Goal: Register for event/course

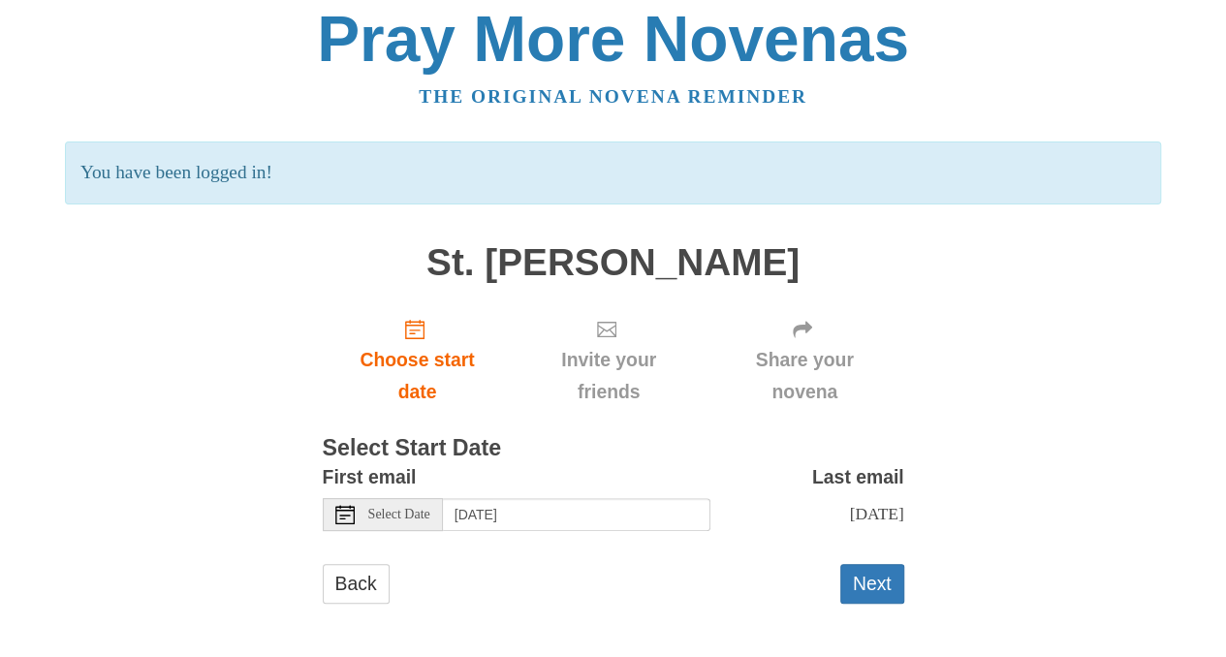
scroll to position [13, 0]
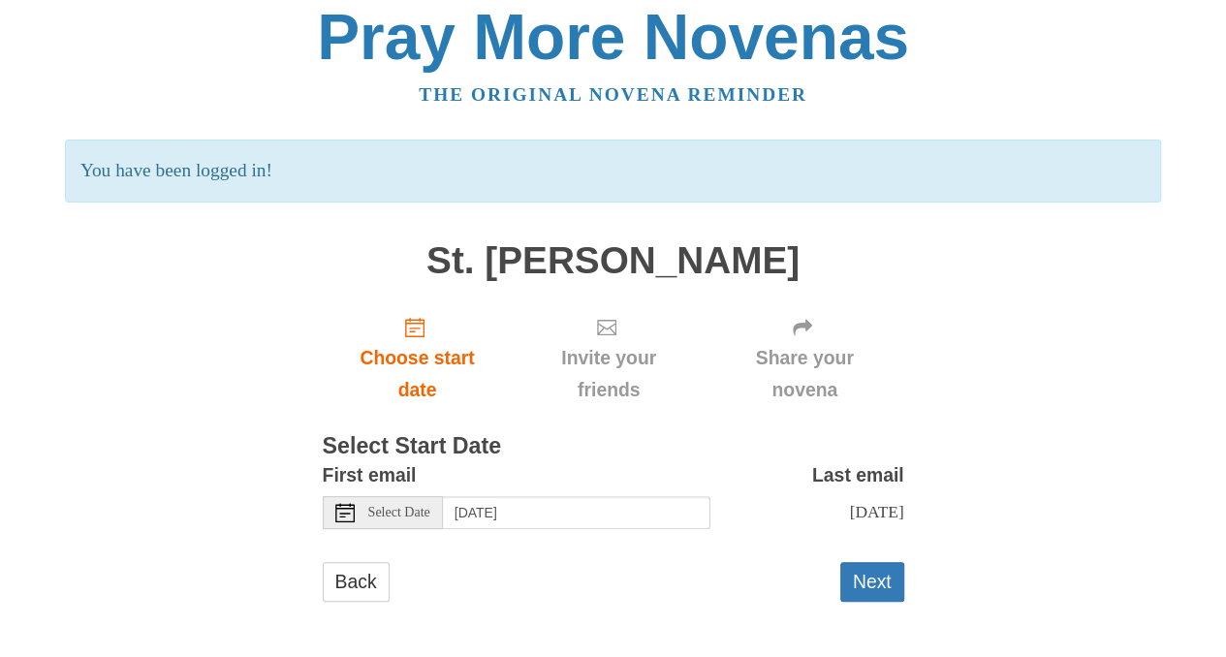
click at [350, 511] on icon at bounding box center [344, 512] width 19 height 19
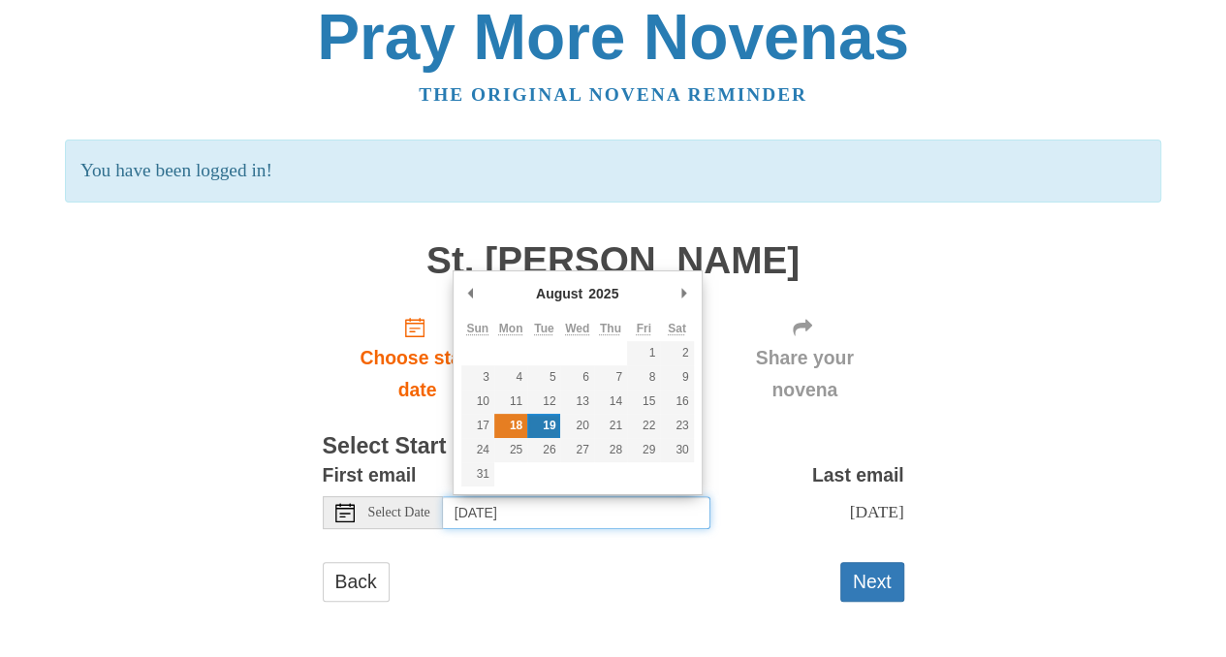
type input "Monday, August 18th"
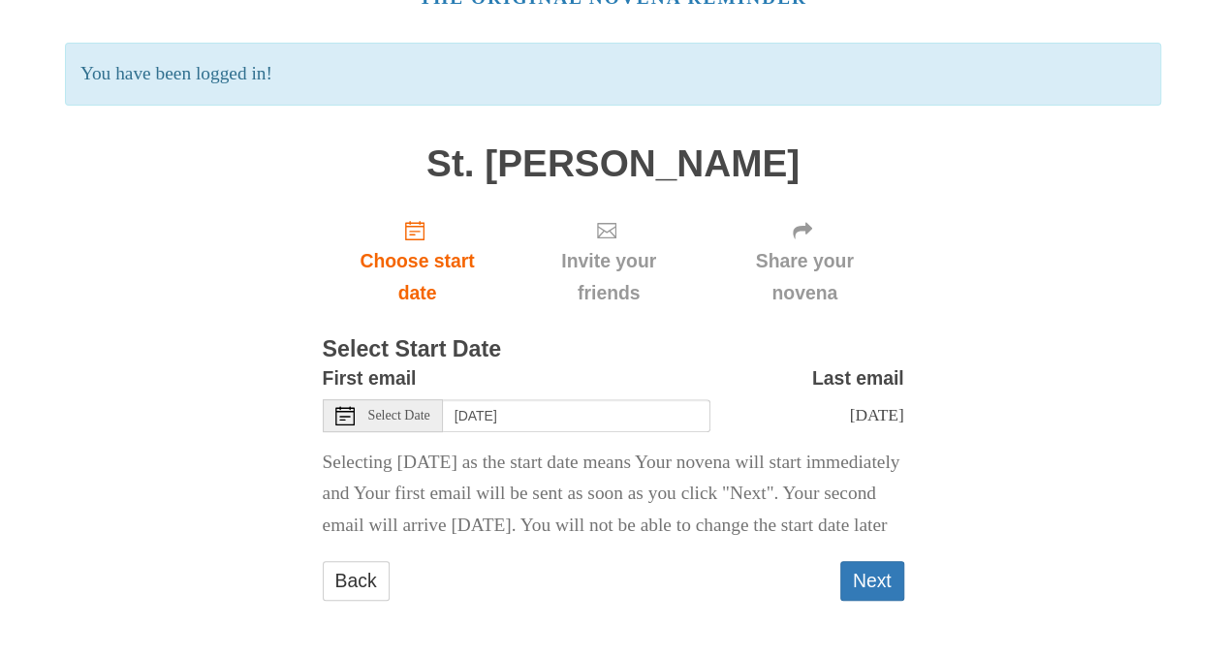
scroll to position [159, 0]
click at [888, 584] on button "Next" at bounding box center [872, 581] width 64 height 40
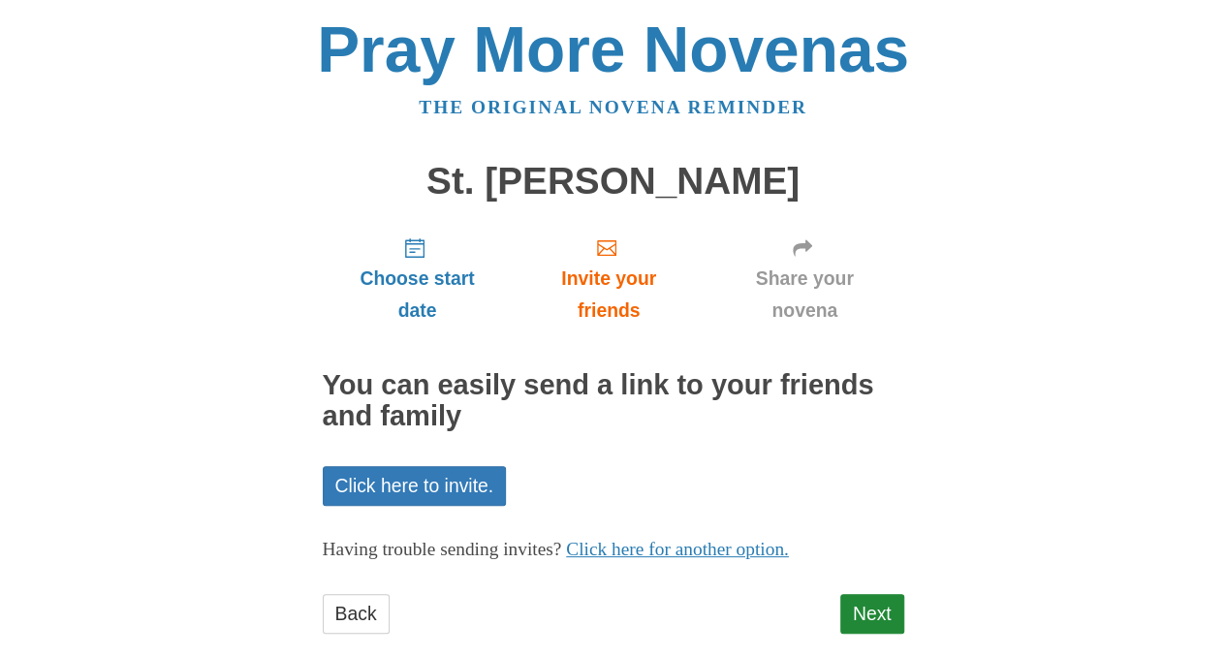
scroll to position [31, 0]
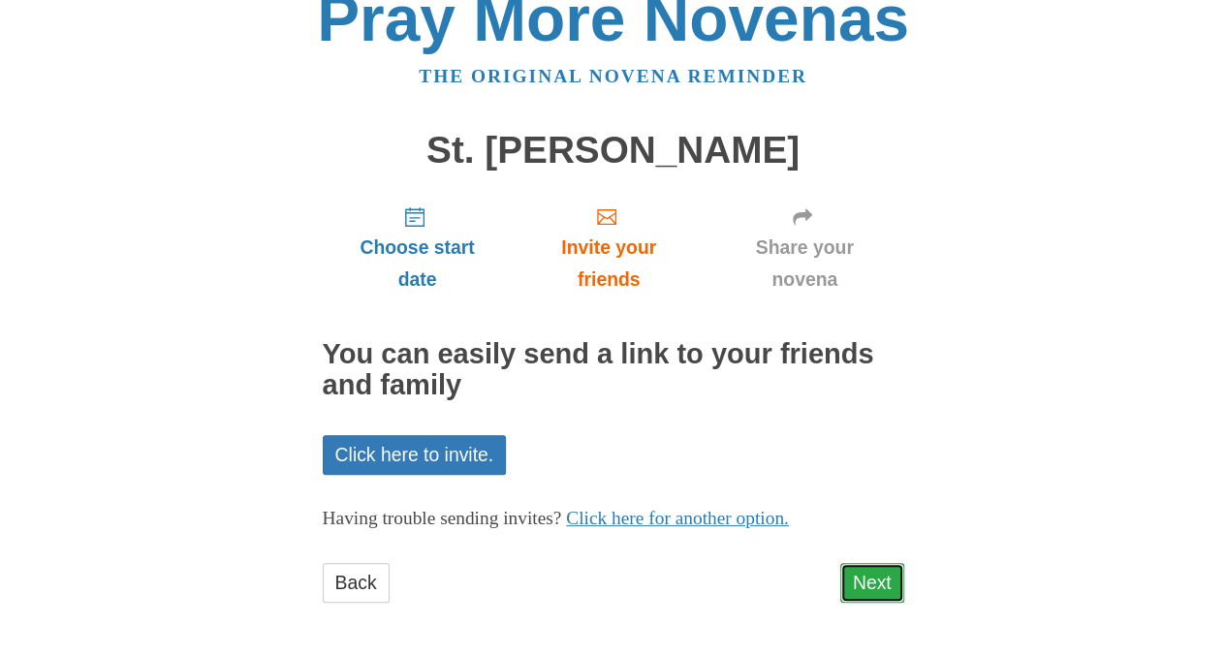
click at [879, 580] on link "Next" at bounding box center [872, 583] width 64 height 40
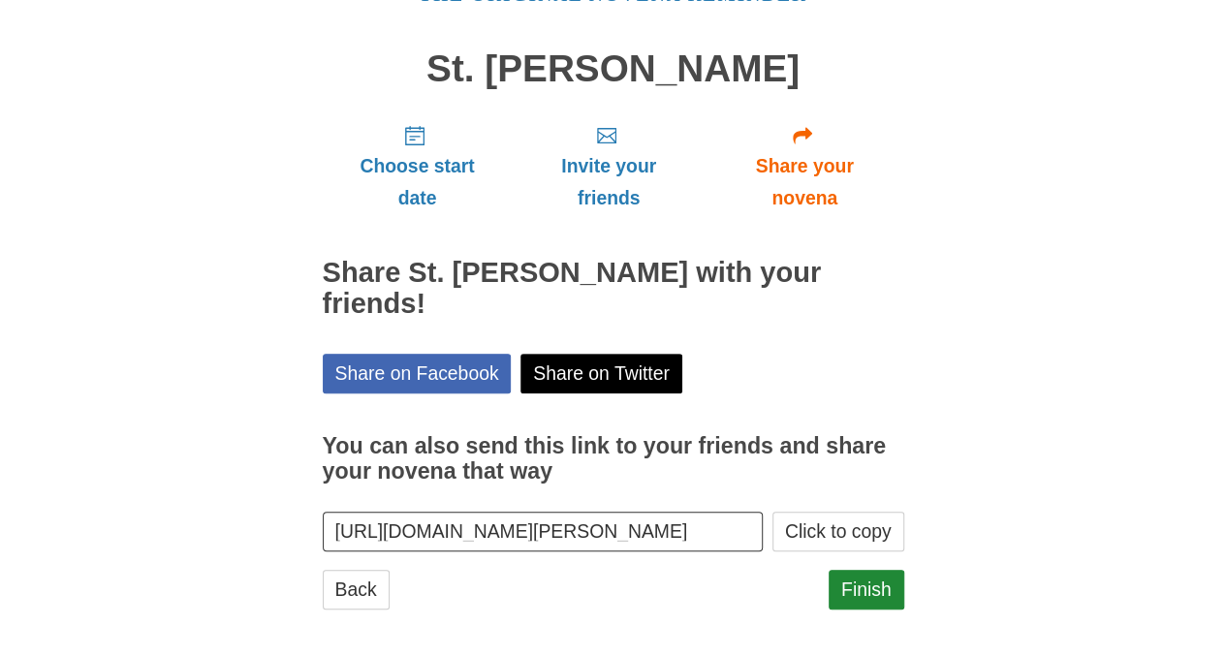
scroll to position [119, 0]
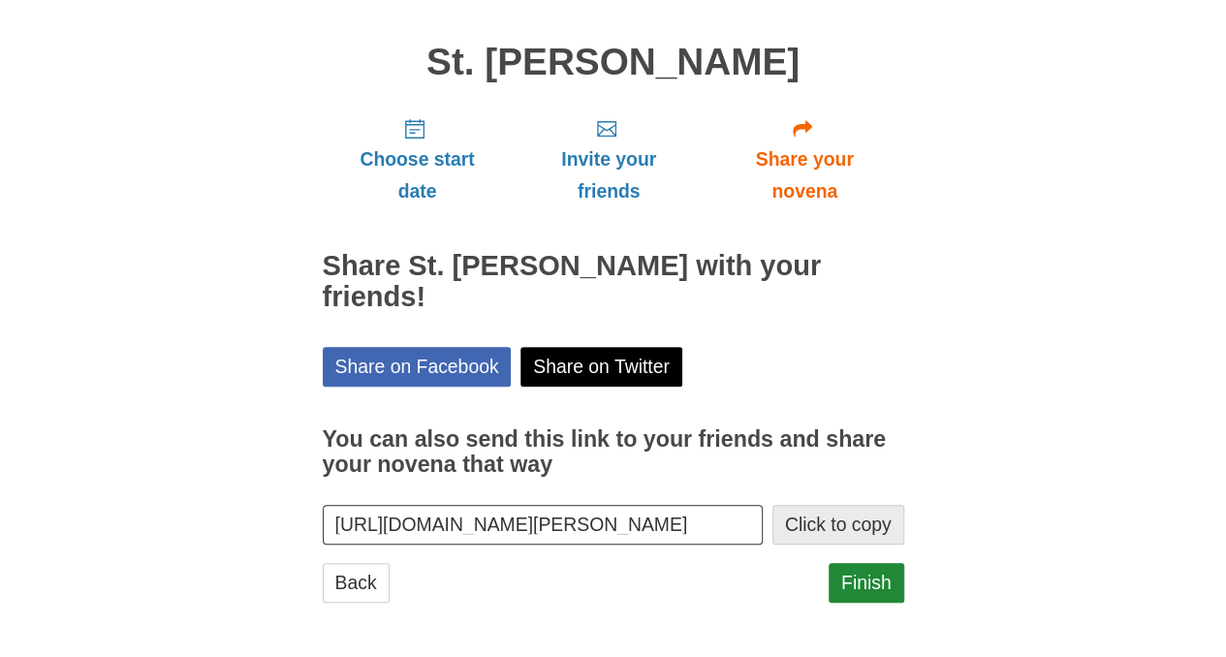
click at [862, 521] on button "Click to copy" at bounding box center [838, 525] width 132 height 40
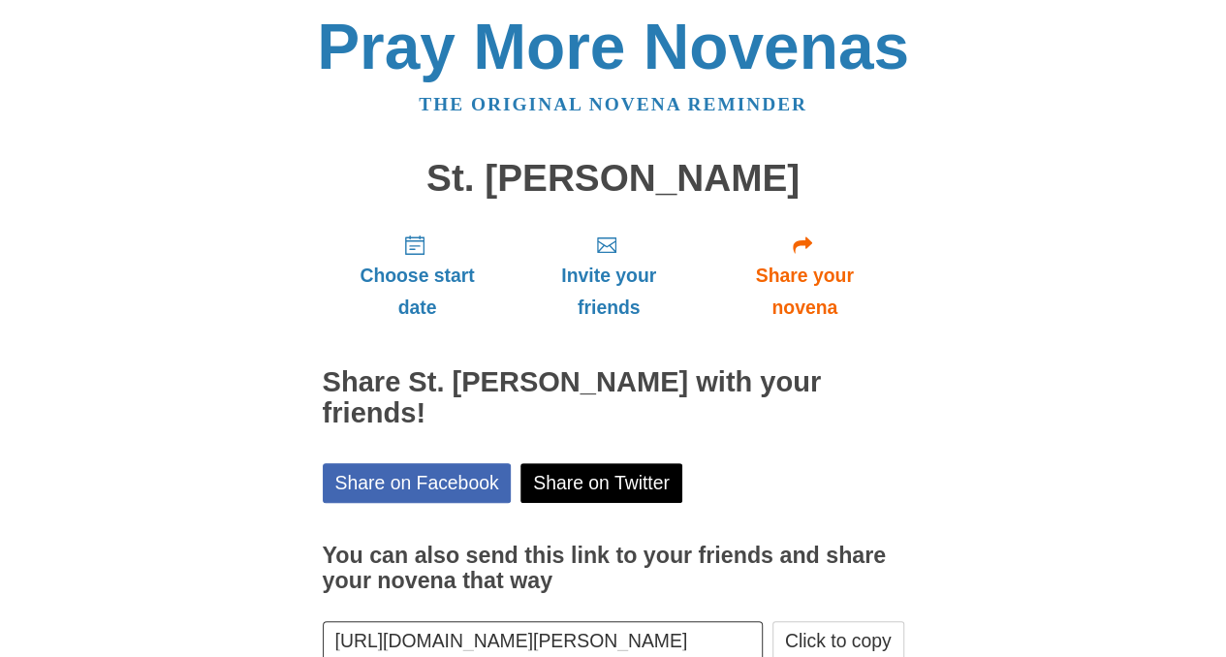
scroll to position [0, 0]
